Goal: Find specific page/section: Find specific page/section

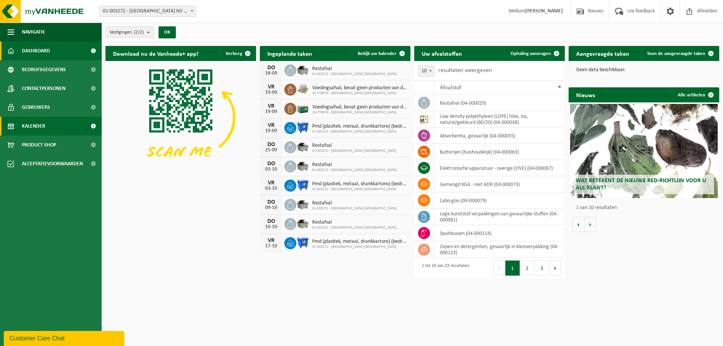
click at [47, 122] on link "Kalender" at bounding box center [51, 126] width 102 height 19
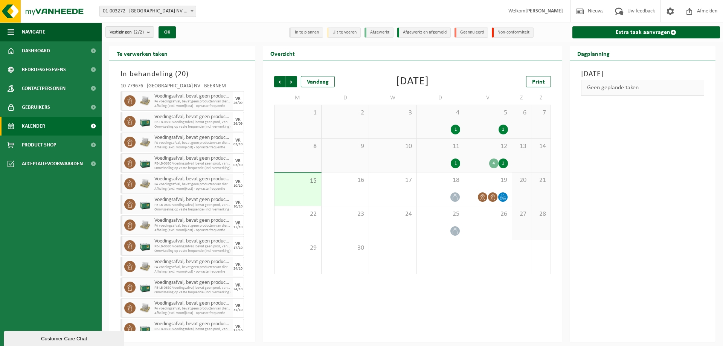
click at [220, 22] on div "Vestiging: 01-003272 - [GEOGRAPHIC_DATA] [GEOGRAPHIC_DATA] - BEERNEM 10-779676 …" at bounding box center [361, 11] width 723 height 23
click at [56, 6] on img at bounding box center [45, 11] width 90 height 23
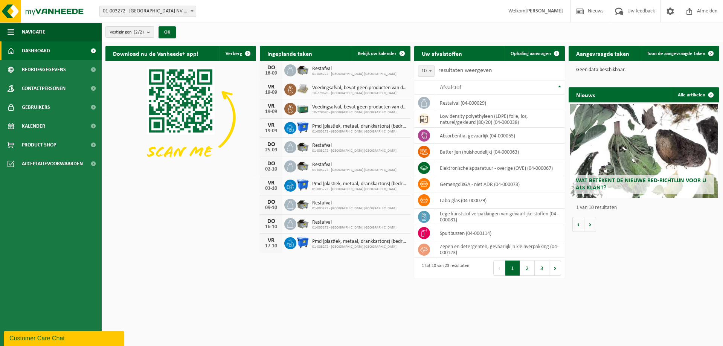
click at [377, 14] on div "Vestiging: 01-003272 - [GEOGRAPHIC_DATA] [GEOGRAPHIC_DATA] - BEERNEM 10-779676 …" at bounding box center [361, 11] width 723 height 23
